Goal: Transaction & Acquisition: Purchase product/service

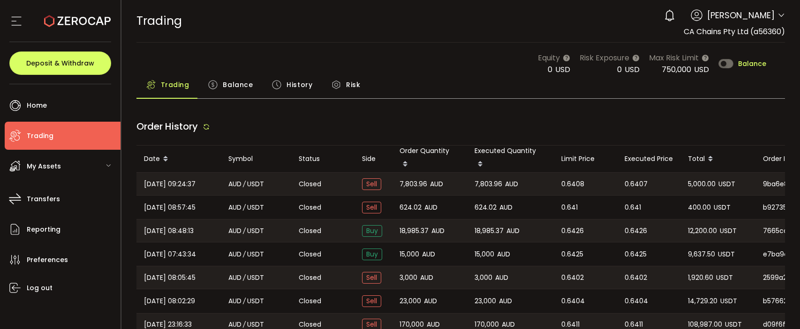
type input "***"
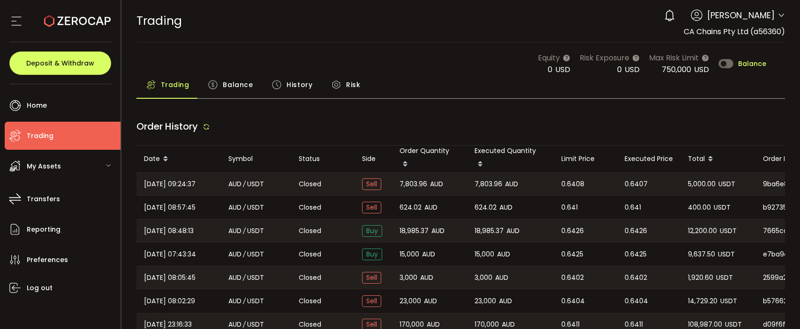
type input "***"
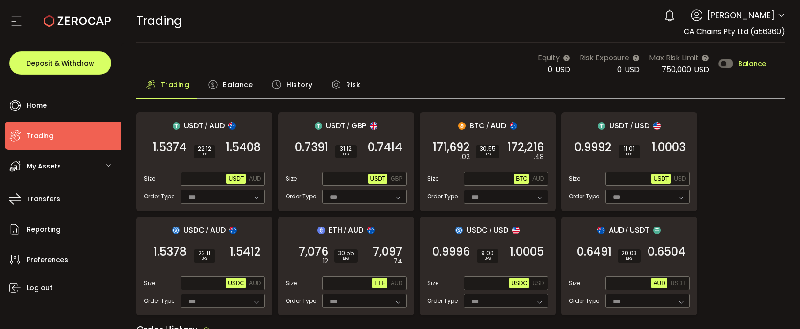
click at [479, 67] on div "Equity 0 USD Risk Exposure 0 USD Max Risk Limit 750,000 USD Balance" at bounding box center [460, 63] width 649 height 23
